Goal: Information Seeking & Learning: Understand process/instructions

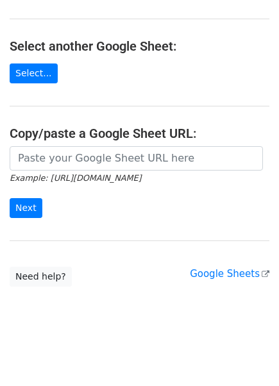
scroll to position [122, 0]
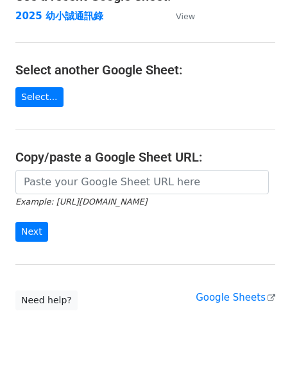
scroll to position [122, 0]
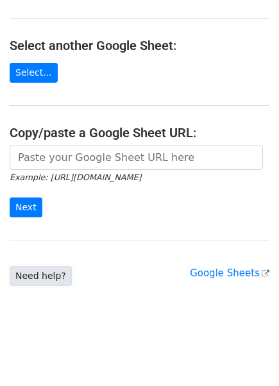
click at [56, 272] on link "Need help?" at bounding box center [41, 276] width 62 height 20
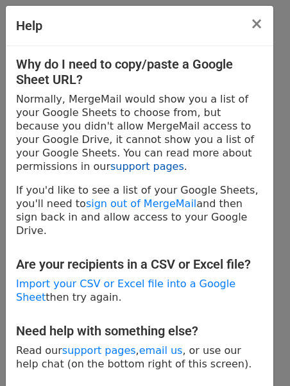
click at [110, 166] on link "support pages" at bounding box center [147, 166] width 74 height 12
